Goal: Navigation & Orientation: Find specific page/section

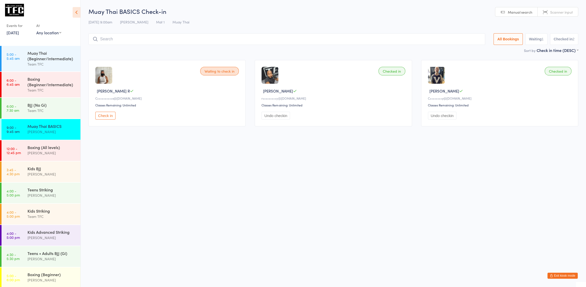
scroll to position [1, 0]
click at [564, 274] on button "Exit kiosk mode" at bounding box center [563, 276] width 30 height 6
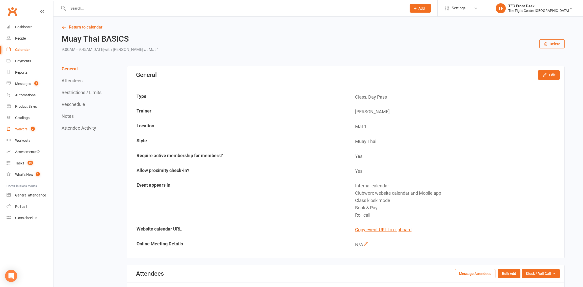
click at [23, 132] on link "Waivers 3" at bounding box center [30, 129] width 47 height 11
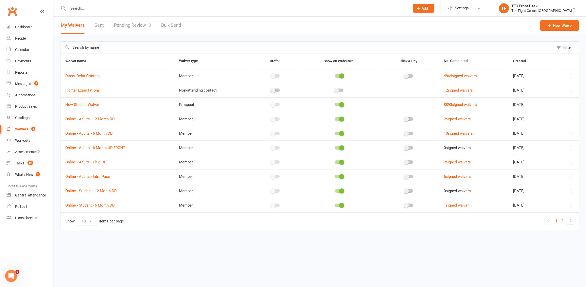
click at [138, 25] on link "Pending Review 3" at bounding box center [132, 25] width 37 height 17
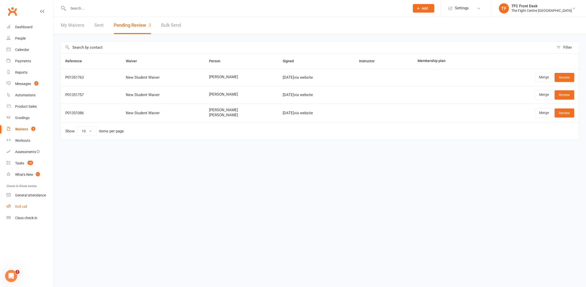
drag, startPoint x: 25, startPoint y: 225, endPoint x: 34, endPoint y: 211, distance: 17.0
click at [25, 222] on nav "Clubworx Dashboard People Calendar Payments Reports Messages 2 Automations Prod…" at bounding box center [26, 144] width 53 height 287
click at [43, 226] on nav "Clubworx Dashboard People Calendar Payments Reports Messages 2 Automations Prod…" at bounding box center [26, 144] width 53 height 287
click at [24, 216] on div "Class check-in" at bounding box center [26, 218] width 22 height 4
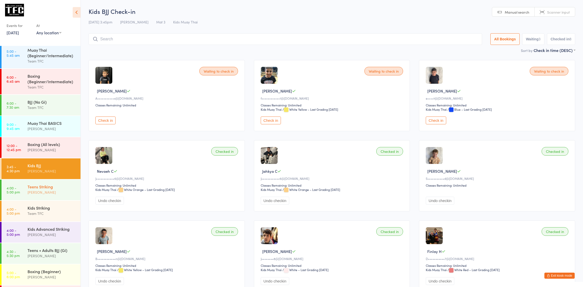
scroll to position [7, 0]
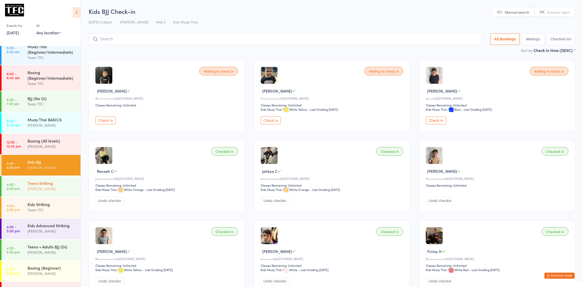
click at [41, 184] on div "Teens Striking" at bounding box center [51, 183] width 49 height 6
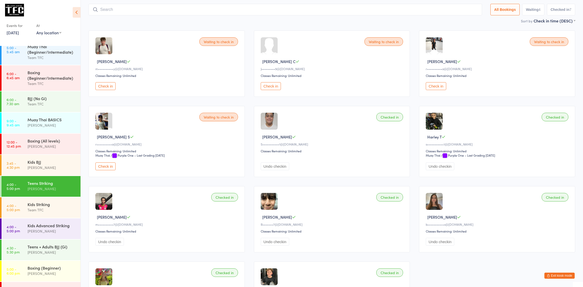
scroll to position [38, 0]
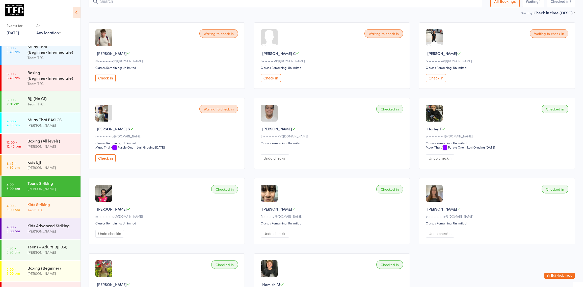
click at [35, 202] on div "Kids Striking Team TFC" at bounding box center [53, 207] width 53 height 20
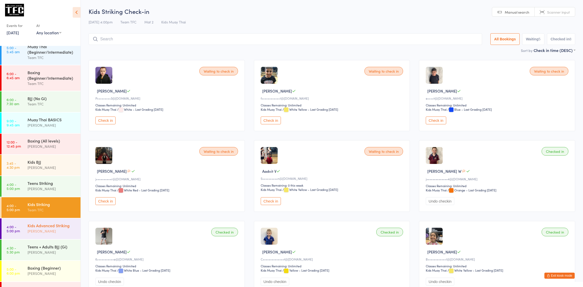
click at [58, 222] on div "Kids Advanced Striking Dan Hearn" at bounding box center [53, 228] width 53 height 20
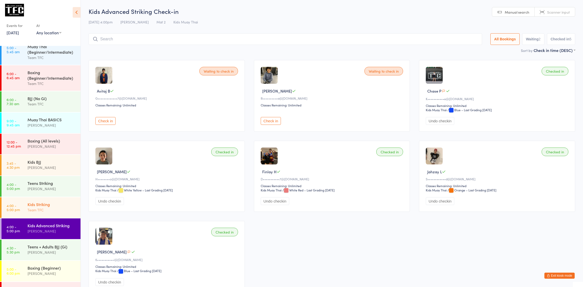
click at [72, 214] on div "Kids Striking Team TFC" at bounding box center [53, 207] width 53 height 20
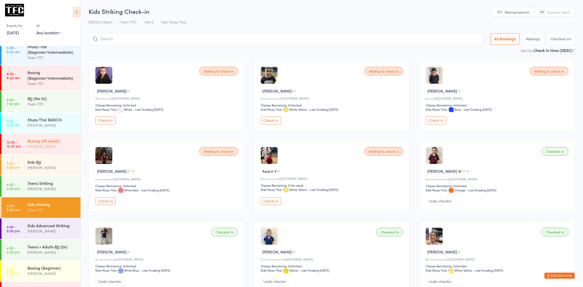
click at [63, 144] on div "[PERSON_NAME]" at bounding box center [51, 147] width 49 height 6
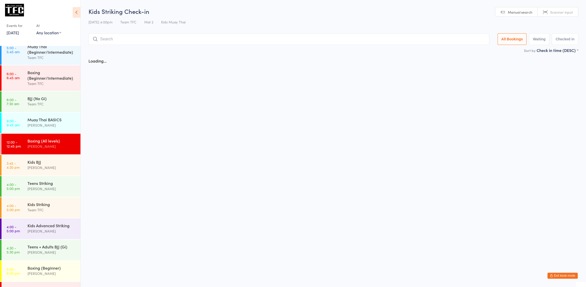
click at [70, 146] on div "[PERSON_NAME]" at bounding box center [51, 147] width 49 height 6
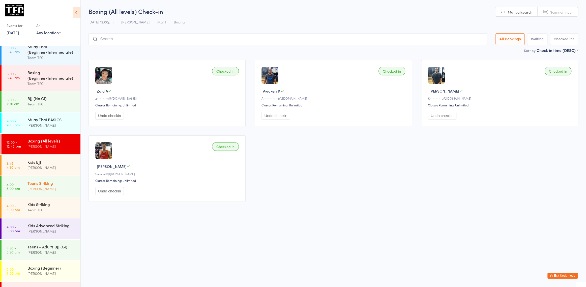
click at [35, 184] on div "Teens Striking" at bounding box center [51, 183] width 49 height 6
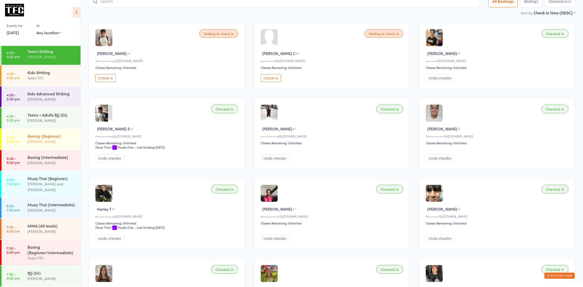
scroll to position [84, 0]
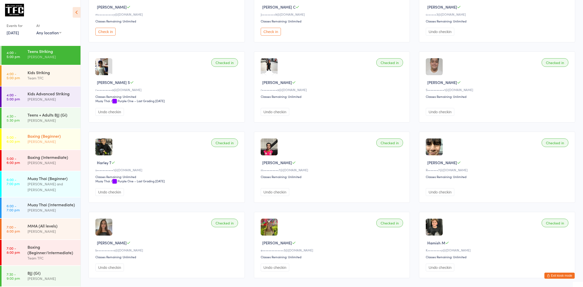
click at [39, 129] on div "Boxing (Beginner) Nick Kepu" at bounding box center [53, 139] width 53 height 20
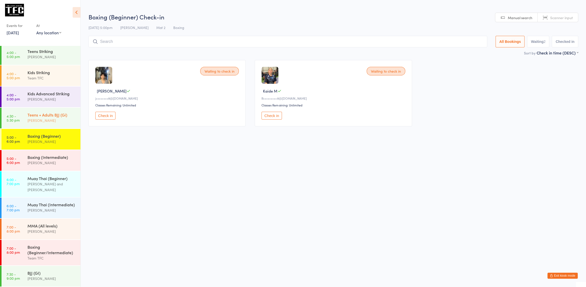
click at [52, 112] on div "Teens + Adults BJJ (Gi)" at bounding box center [51, 115] width 49 height 6
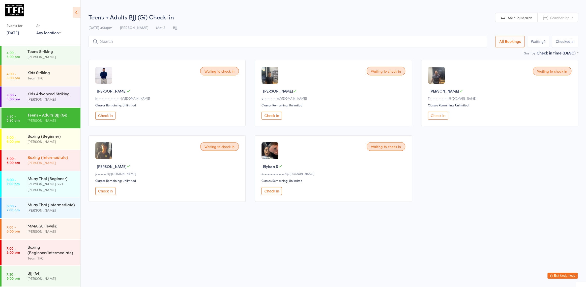
click at [42, 154] on div "Boxing (Intermediate)" at bounding box center [51, 157] width 49 height 6
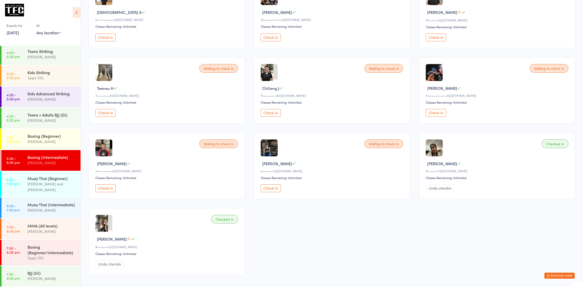
scroll to position [97, 0]
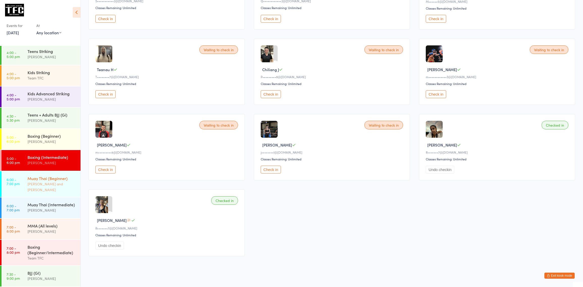
click at [73, 184] on div "Muay Thai (Beginner) Nick Kepu and Diego Pereira" at bounding box center [53, 184] width 53 height 26
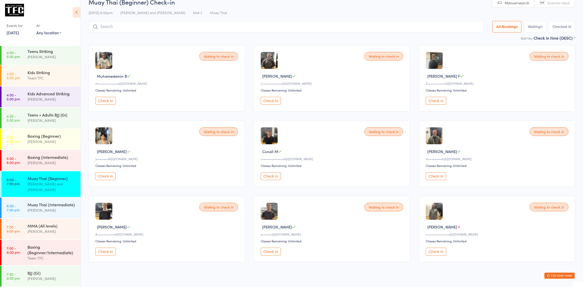
scroll to position [26, 0]
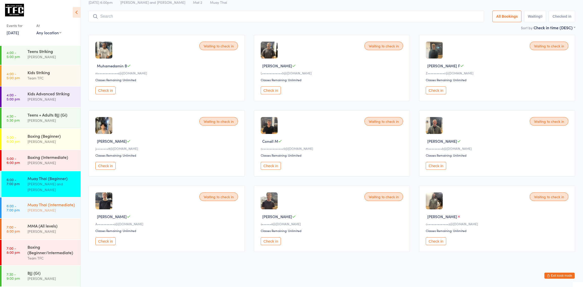
click at [45, 207] on div "Muay Thai (Intermediate)" at bounding box center [51, 205] width 49 height 6
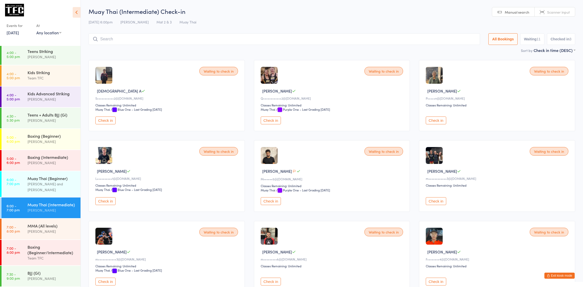
click at [75, 9] on icon at bounding box center [77, 12] width 8 height 11
